Goal: Information Seeking & Learning: Learn about a topic

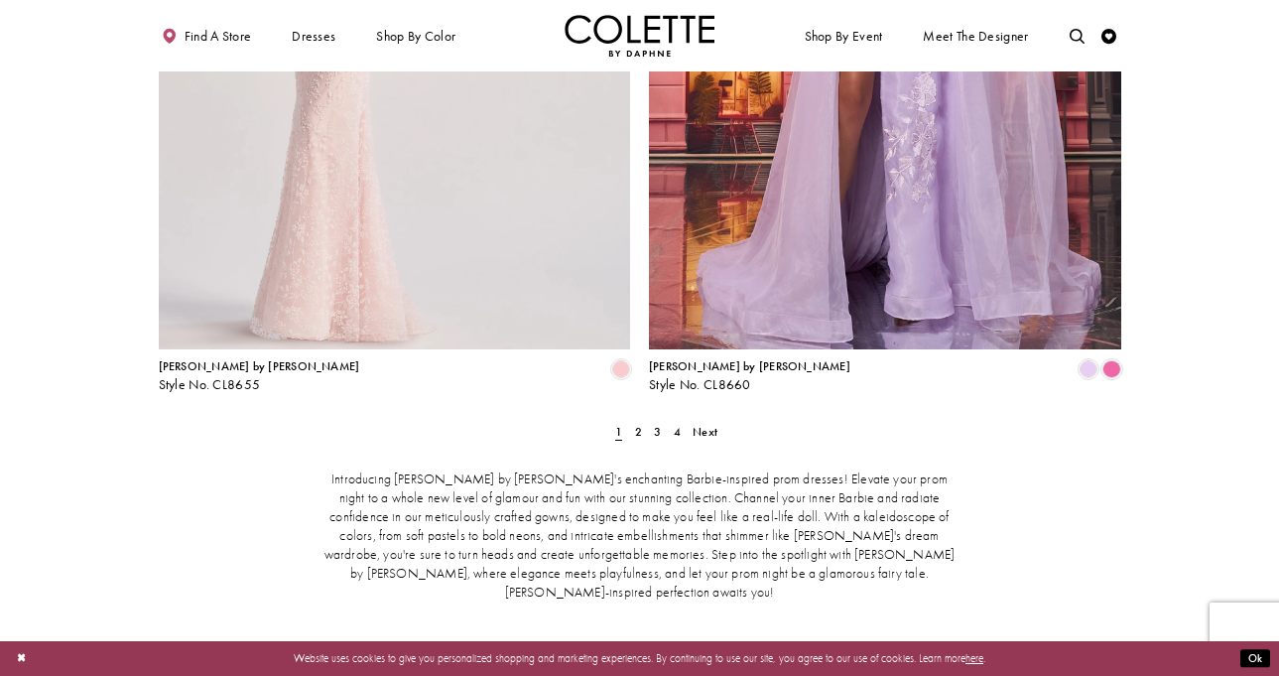
scroll to position [2754, 0]
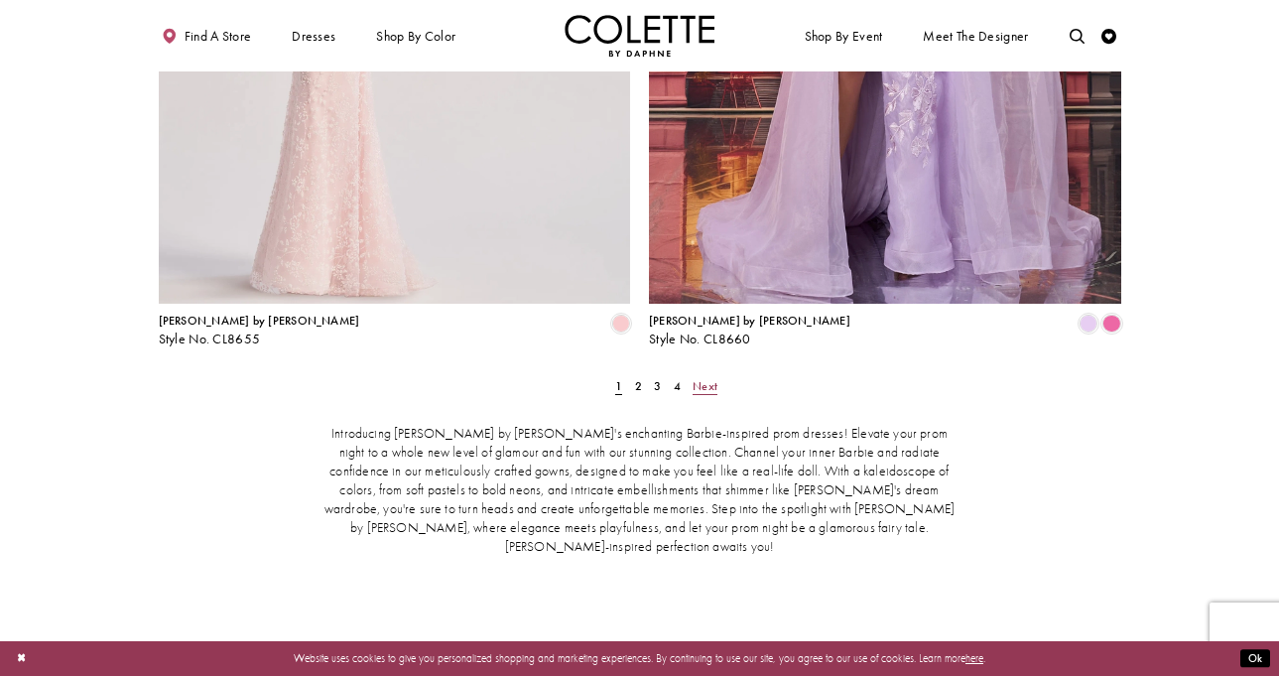
click at [702, 378] on span "Next" at bounding box center [705, 386] width 25 height 16
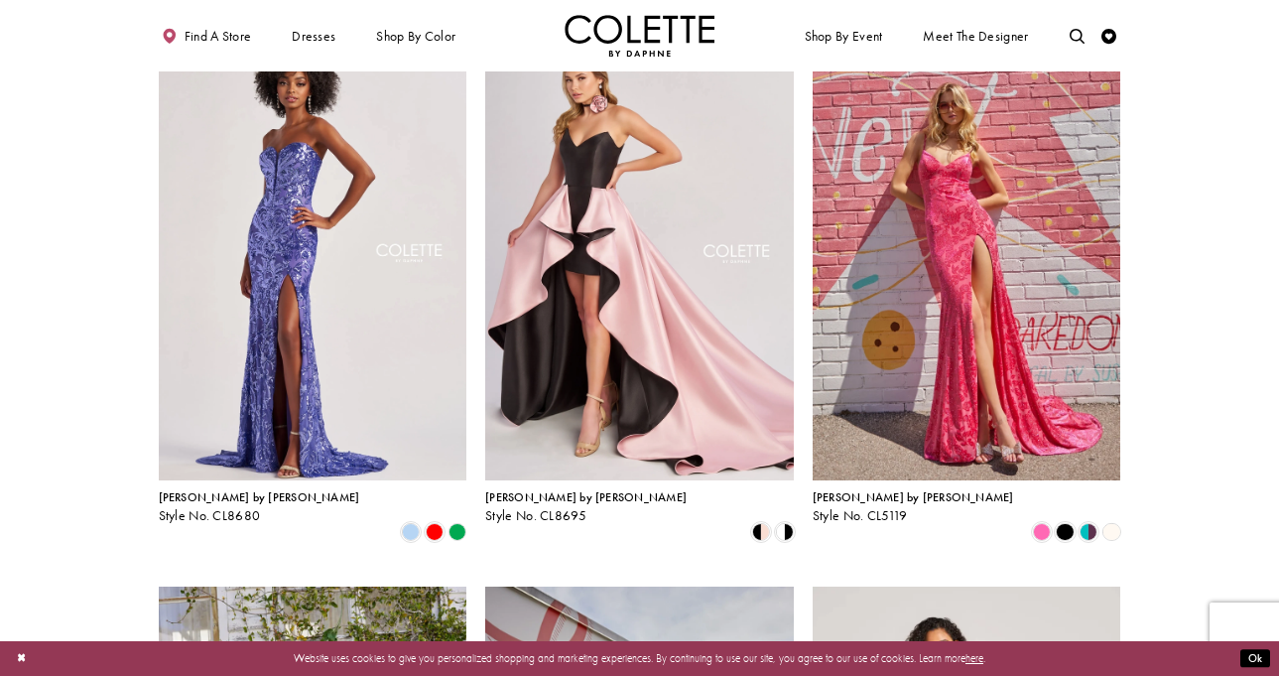
scroll to position [59, 0]
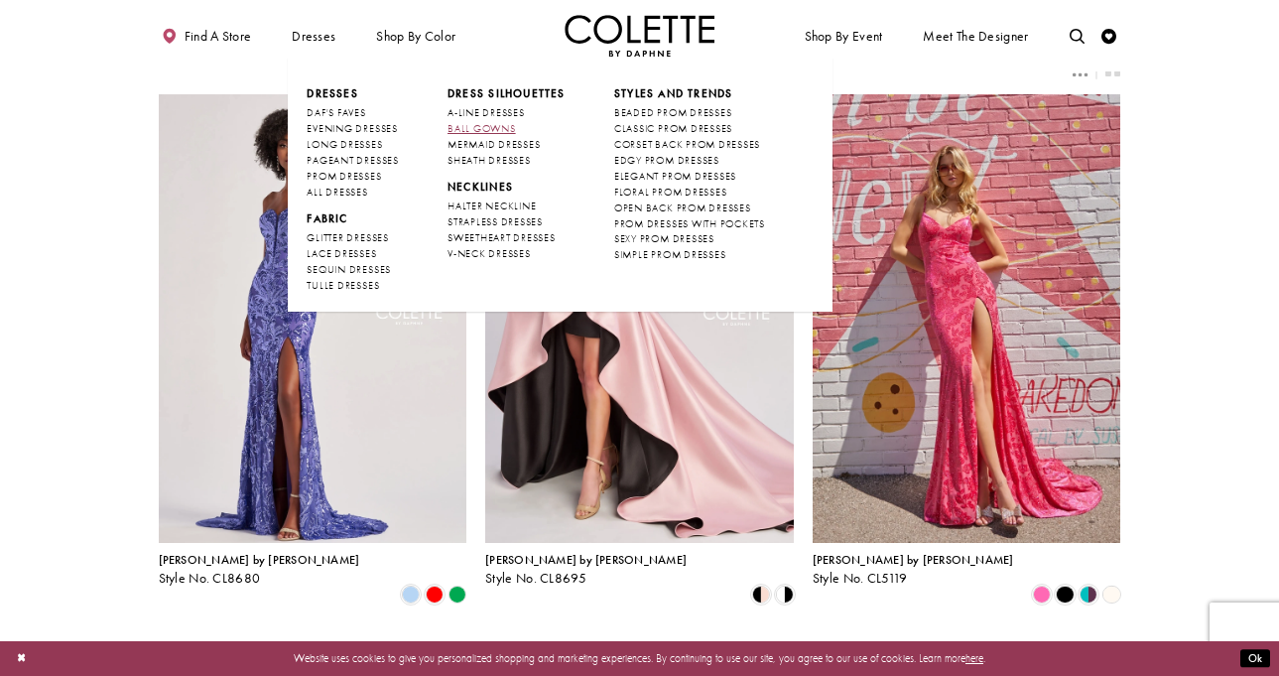
click at [481, 126] on span "BALL GOWNS" at bounding box center [482, 128] width 68 height 13
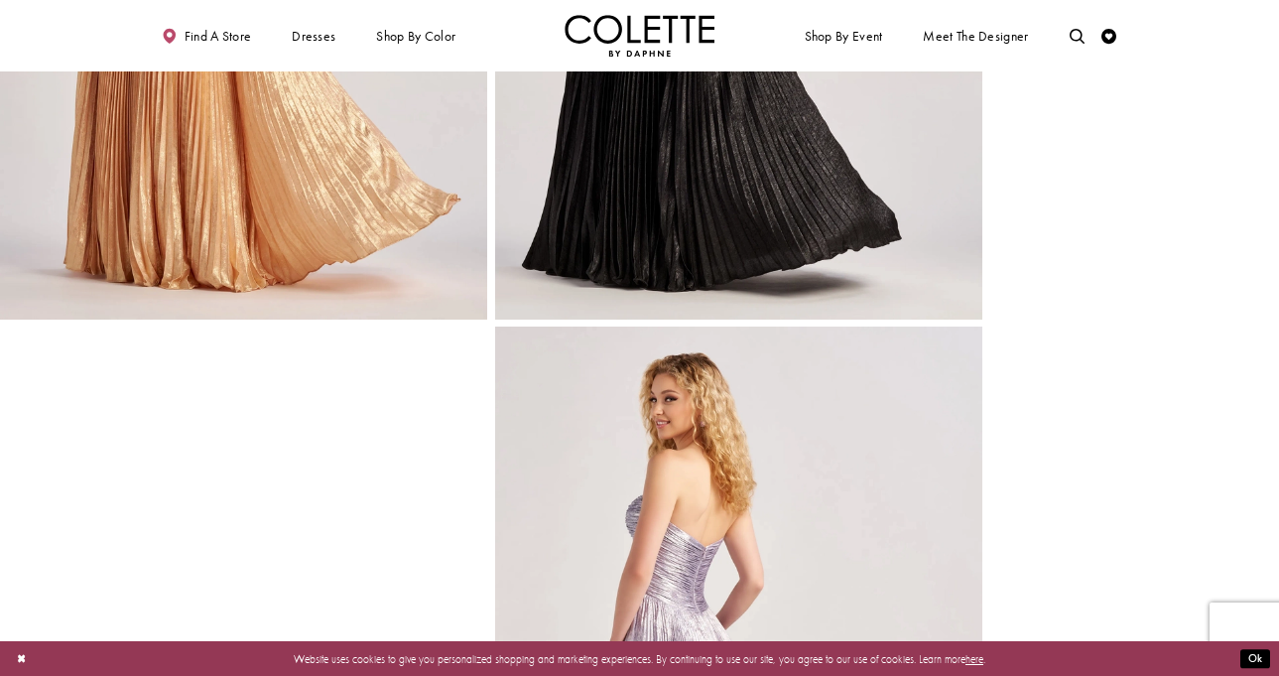
scroll to position [1216, 0]
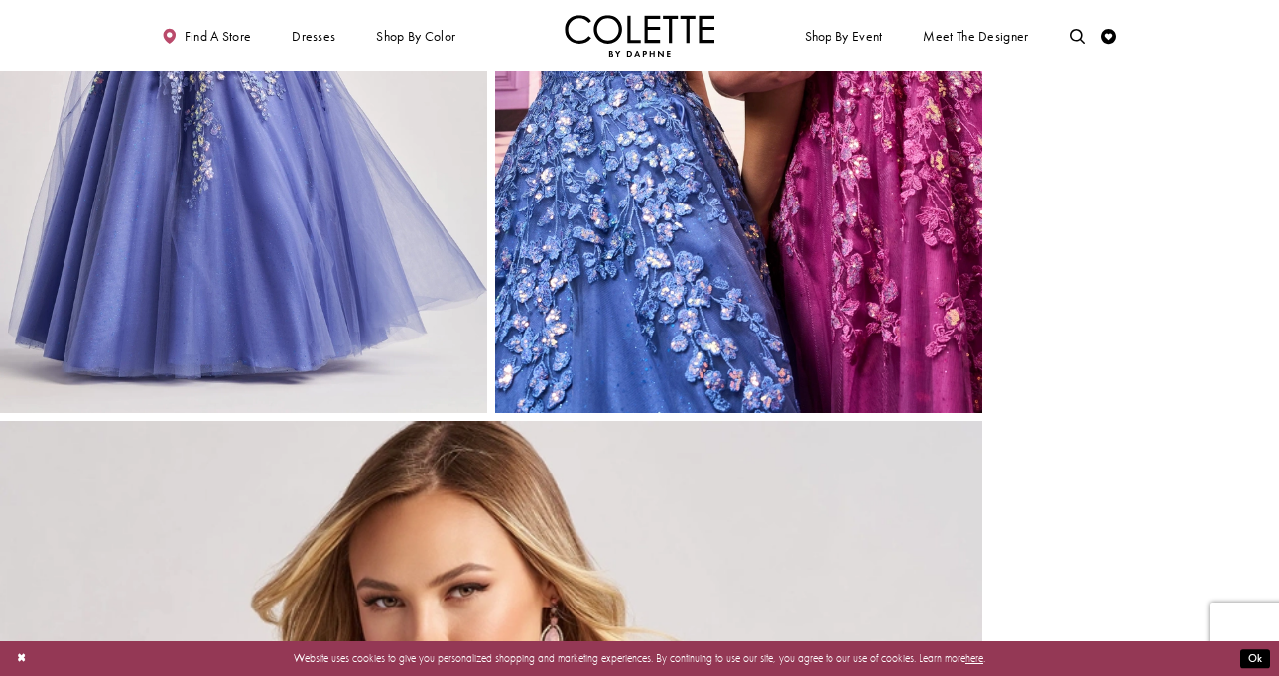
scroll to position [2573, 0]
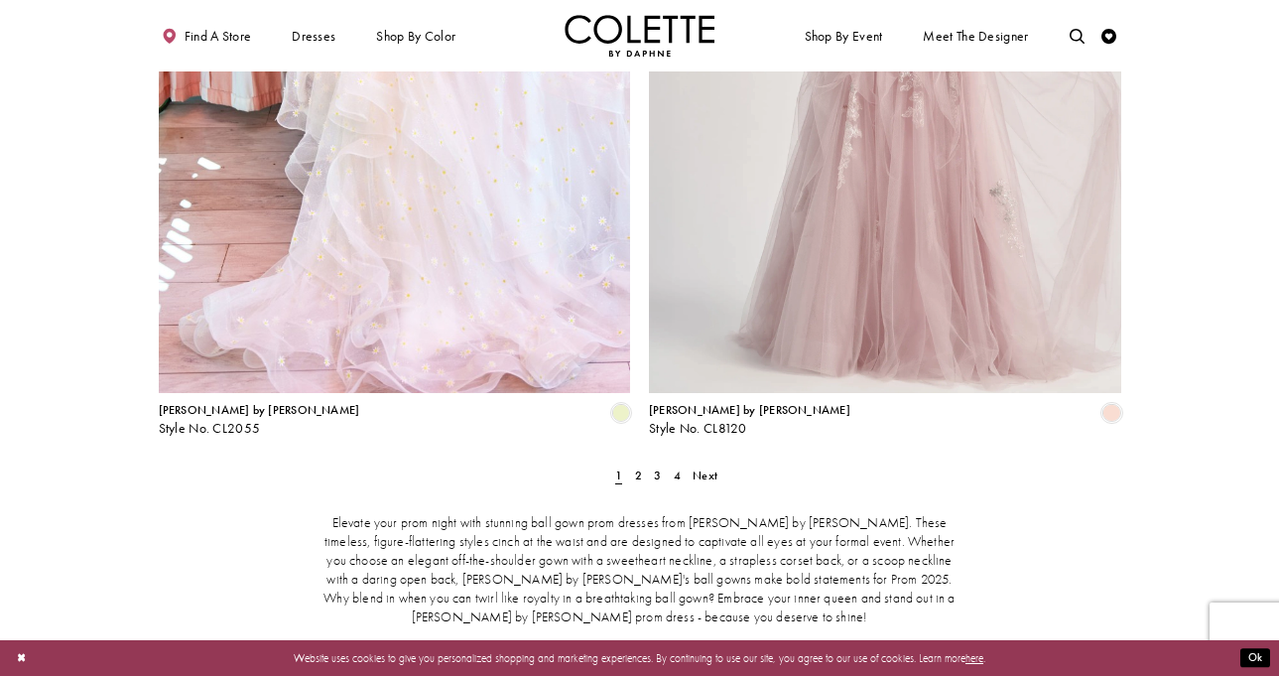
scroll to position [2734, 0]
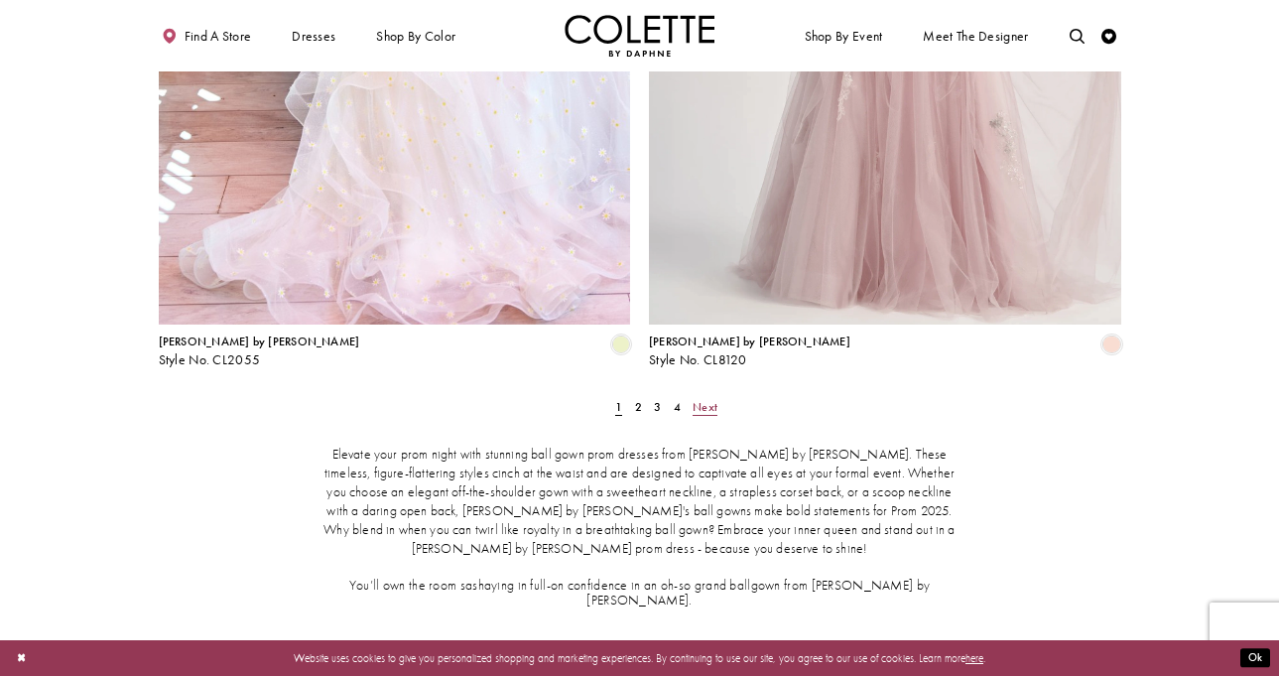
click at [705, 399] on span "Next" at bounding box center [705, 407] width 25 height 16
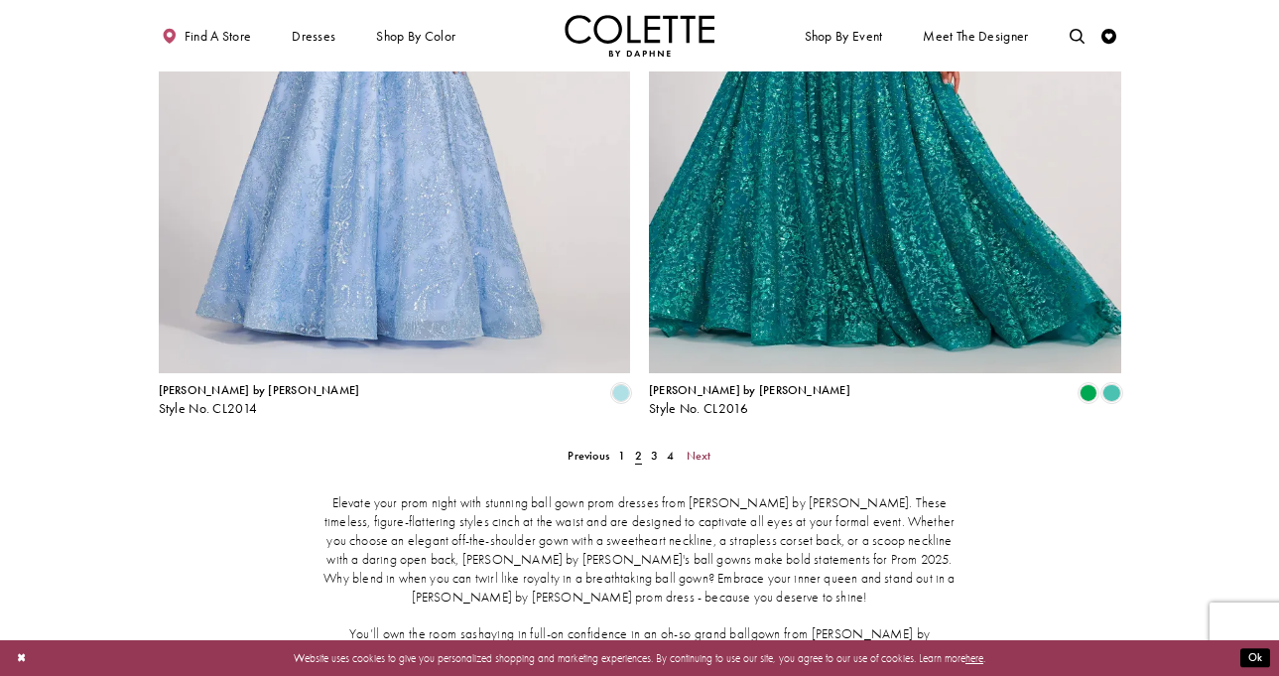
scroll to position [2696, 0]
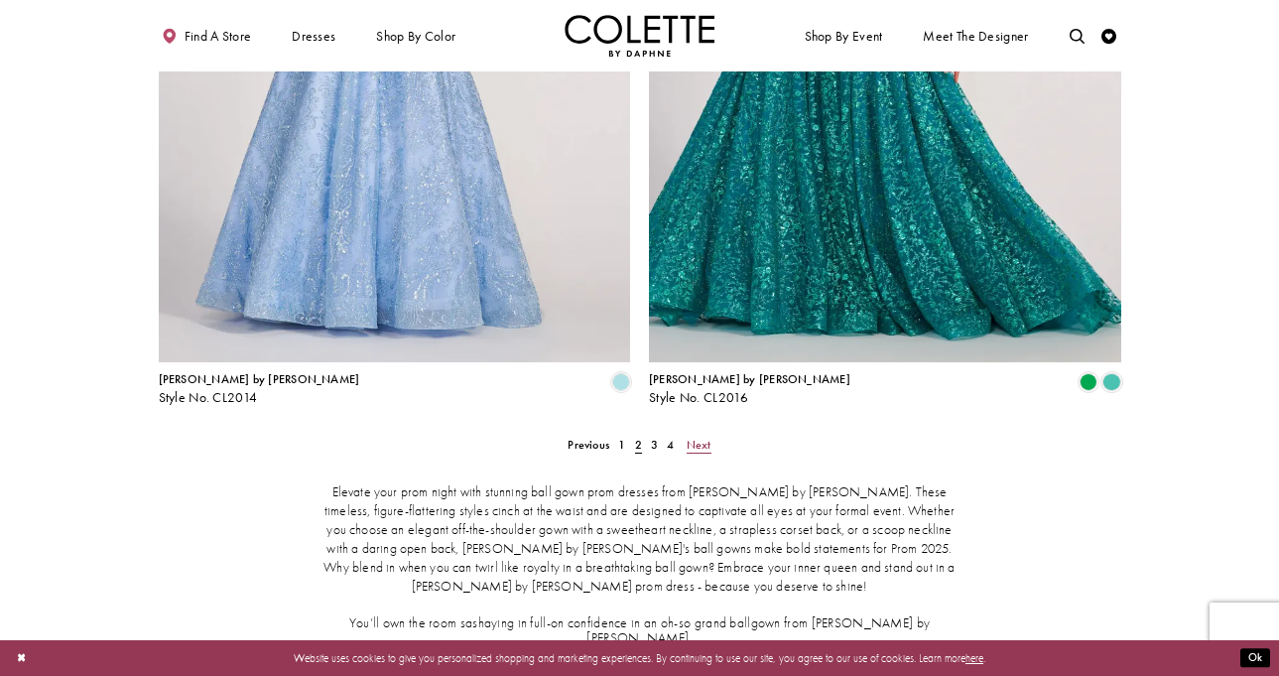
click at [694, 437] on span "Next" at bounding box center [699, 445] width 25 height 16
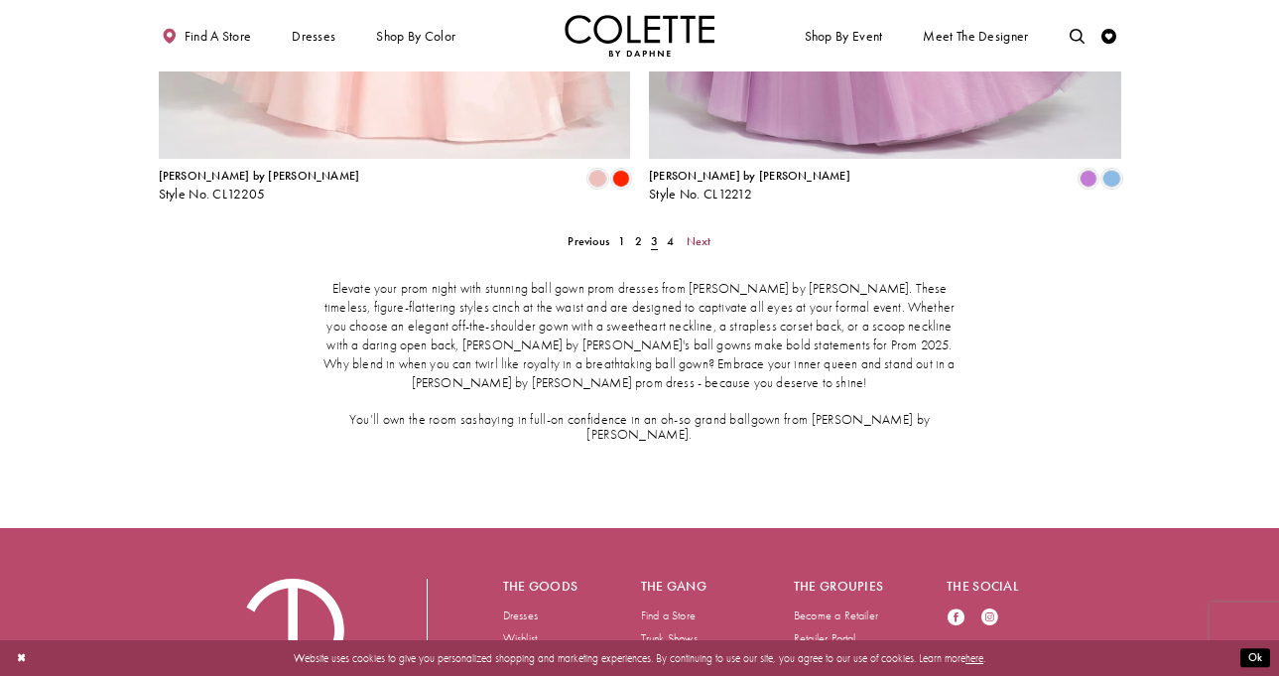
scroll to position [2911, 0]
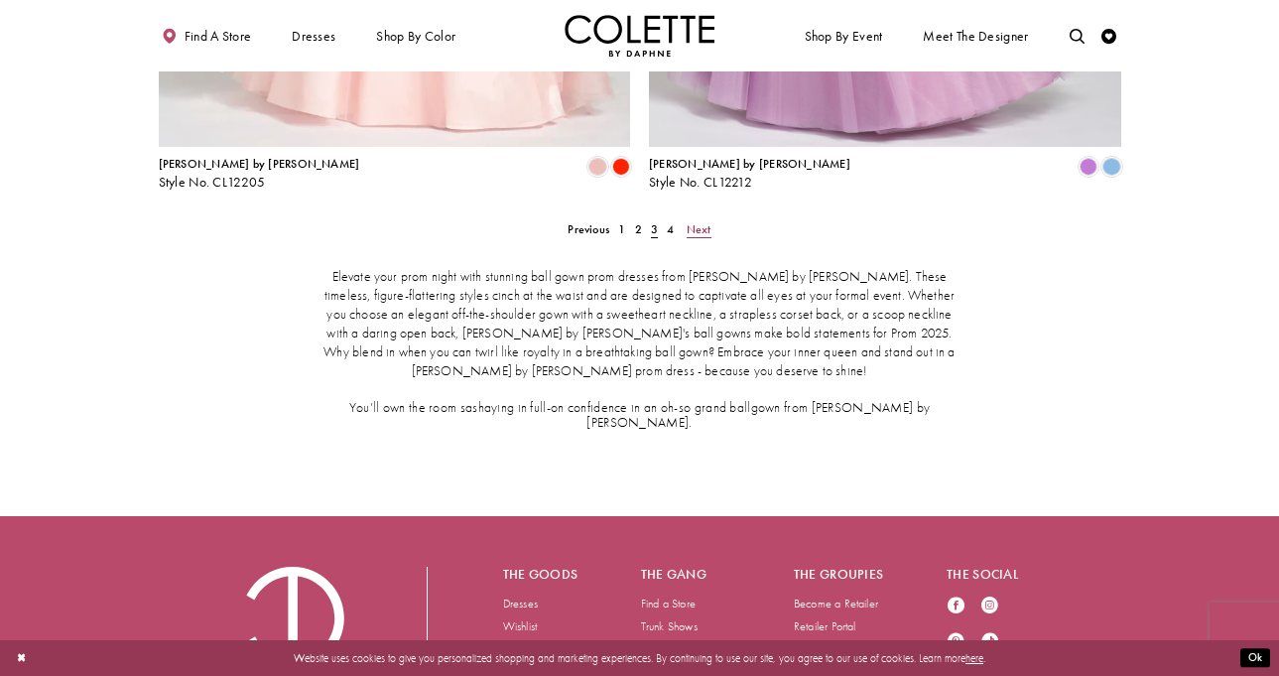
click at [697, 221] on span "Next" at bounding box center [699, 229] width 25 height 16
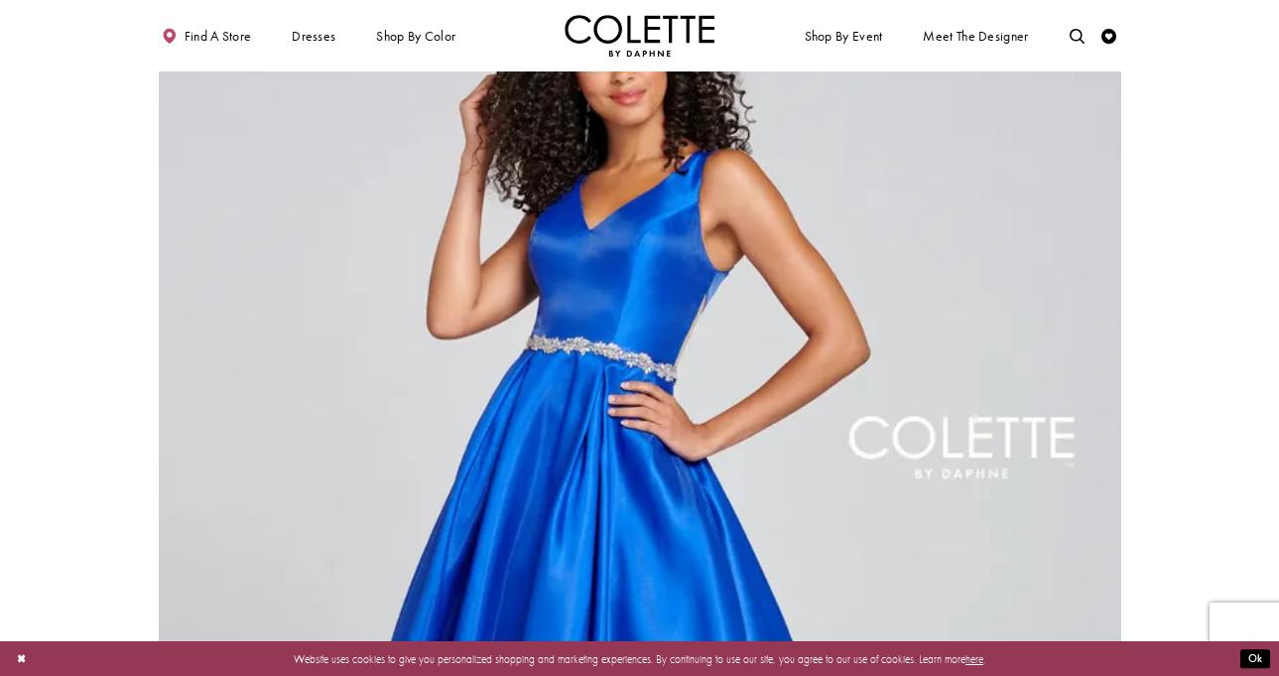
scroll to position [1459, 0]
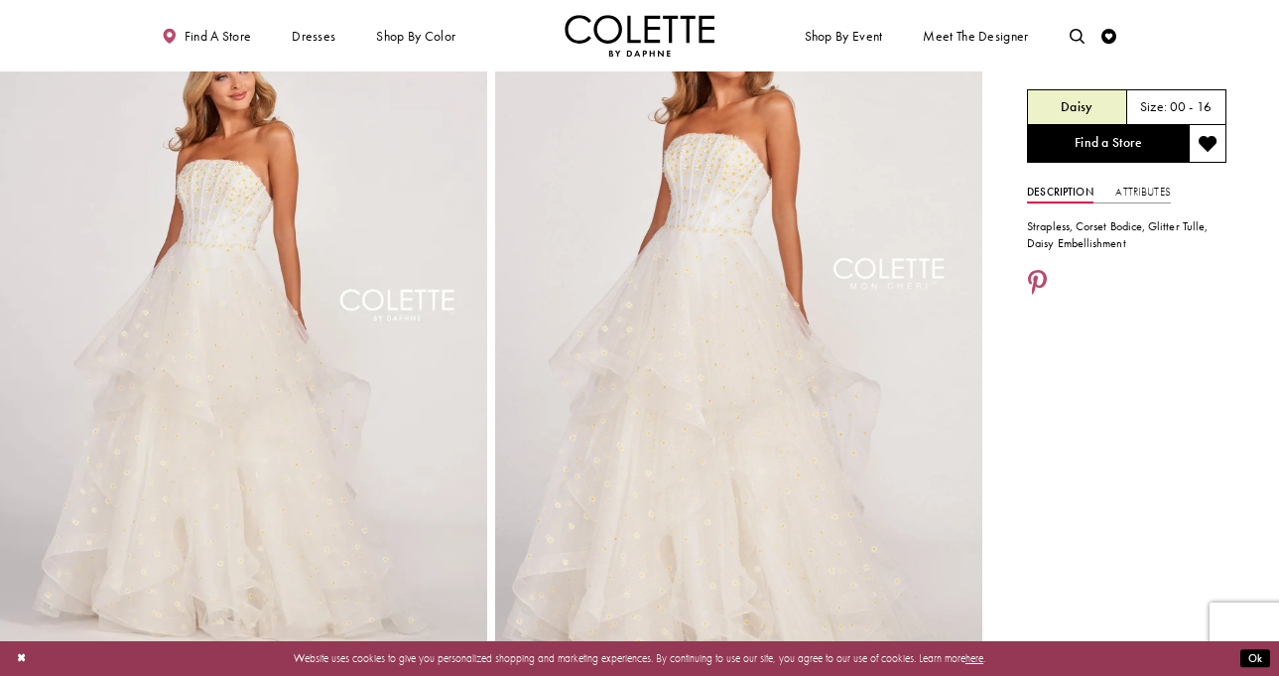
scroll to position [106, 0]
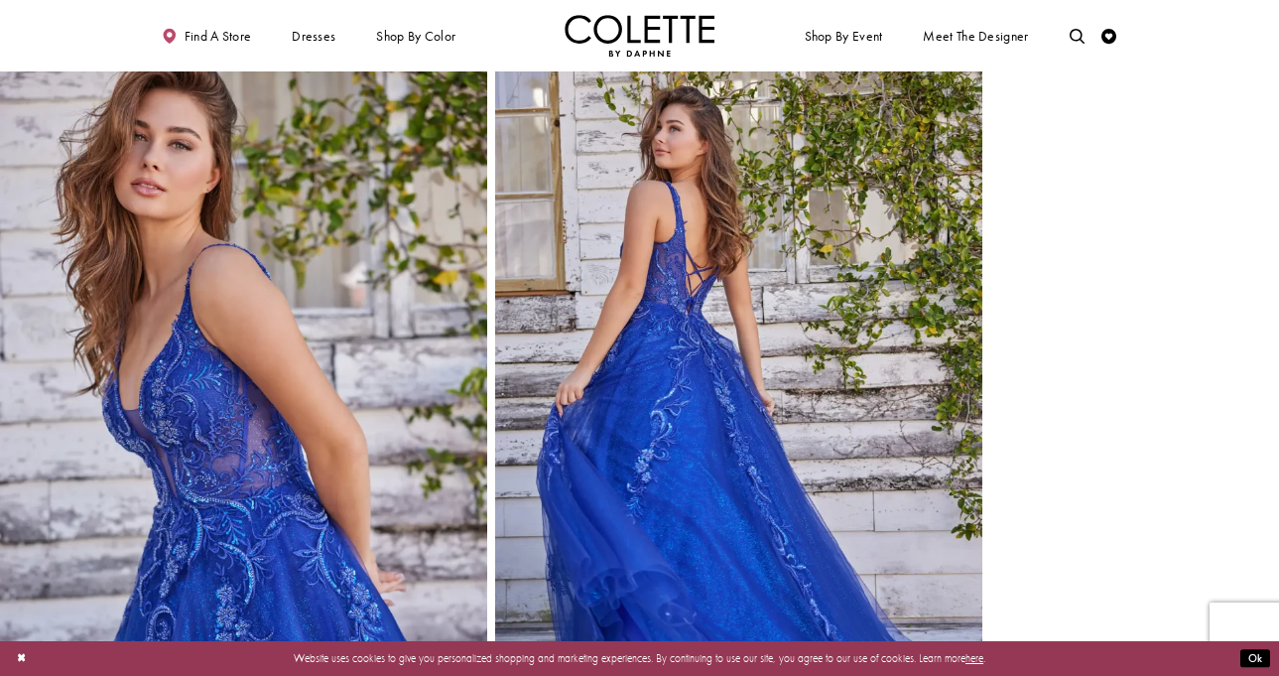
scroll to position [607, 0]
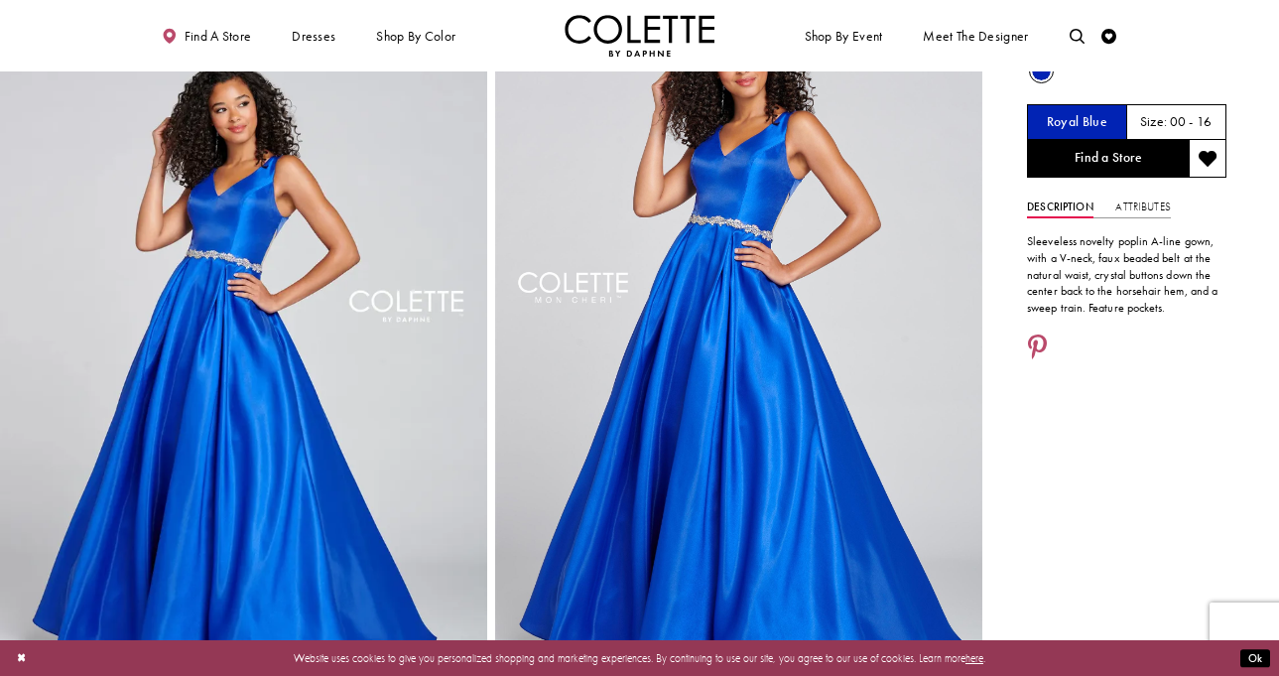
scroll to position [70, 0]
